Goal: Transaction & Acquisition: Purchase product/service

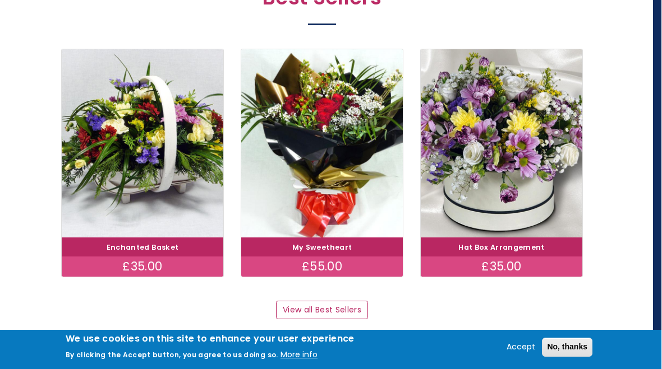
scroll to position [628, 8]
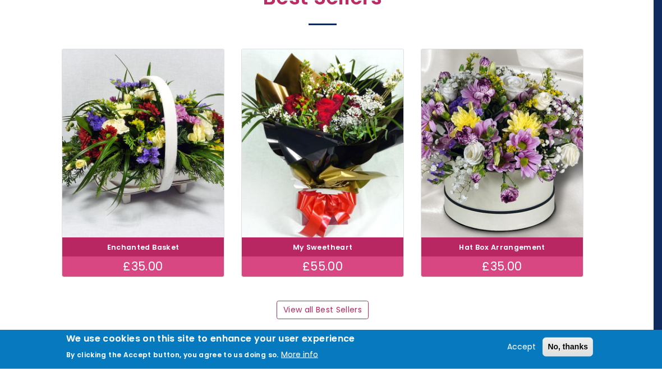
click at [336, 302] on link "View all Best Sellers" at bounding box center [321, 311] width 91 height 19
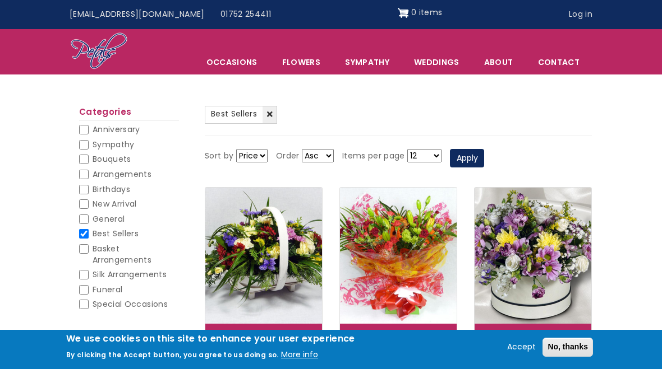
click at [373, 61] on link "Sympathy" at bounding box center [367, 62] width 68 height 24
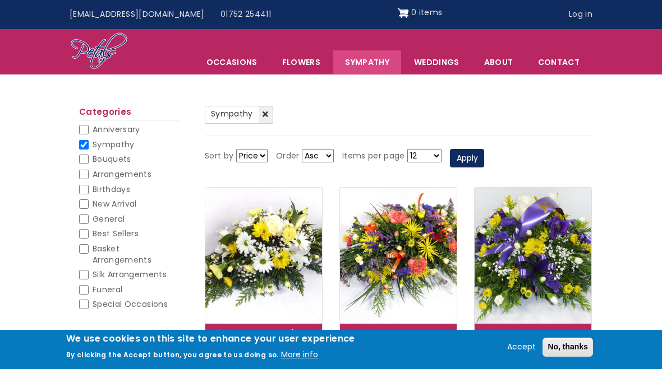
click at [82, 249] on input "Basket Arrangements" at bounding box center [84, 249] width 10 height 10
checkbox input "true"
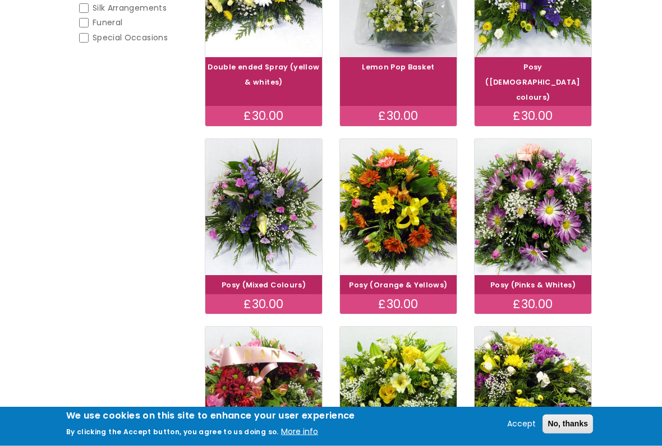
scroll to position [312, 0]
click at [580, 327] on img at bounding box center [532, 395] width 117 height 136
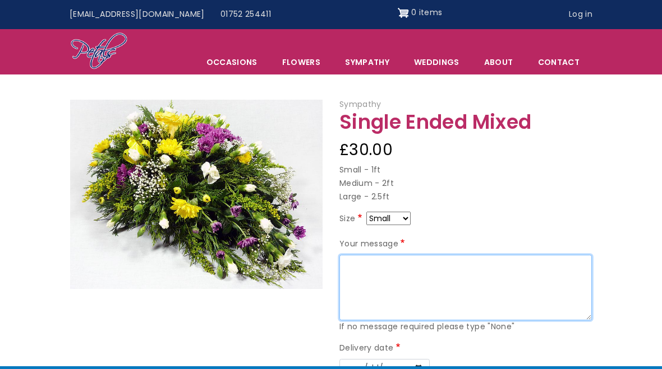
click at [587, 272] on textarea "Your message" at bounding box center [465, 288] width 252 height 66
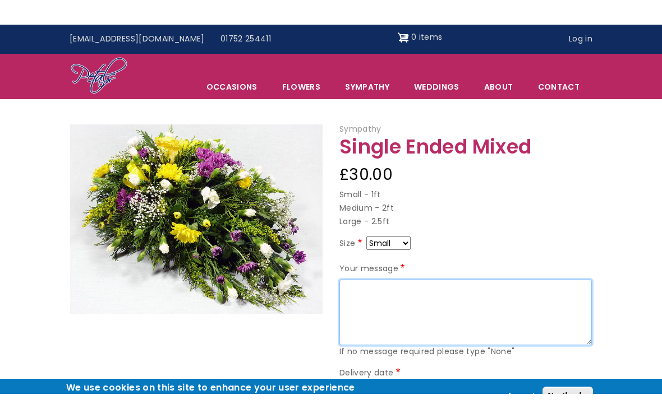
scroll to position [0, 8]
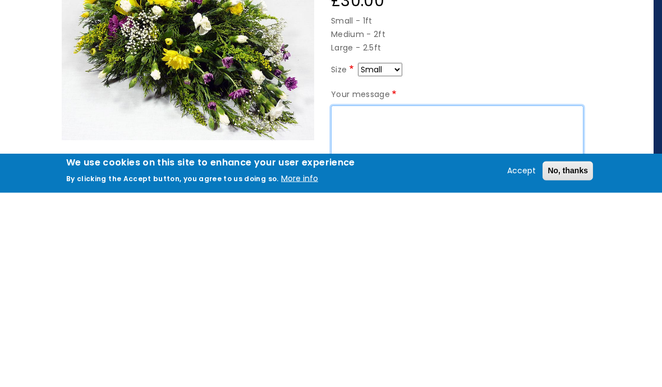
type textarea "0"
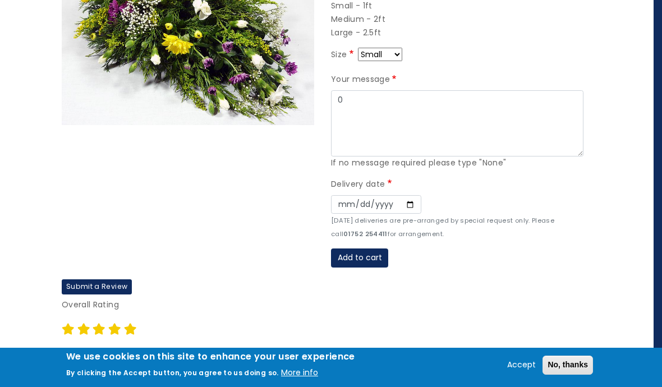
scroll to position [210, 8]
